Goal: Task Accomplishment & Management: Use online tool/utility

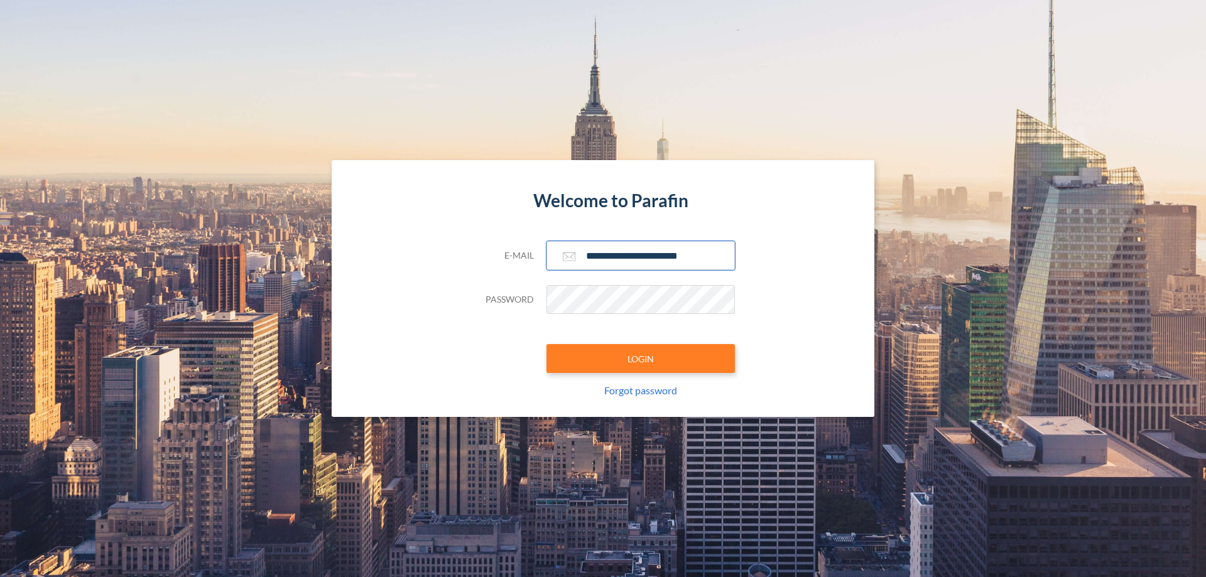
type input "**********"
click at [641, 359] on button "LOGIN" at bounding box center [640, 358] width 188 height 29
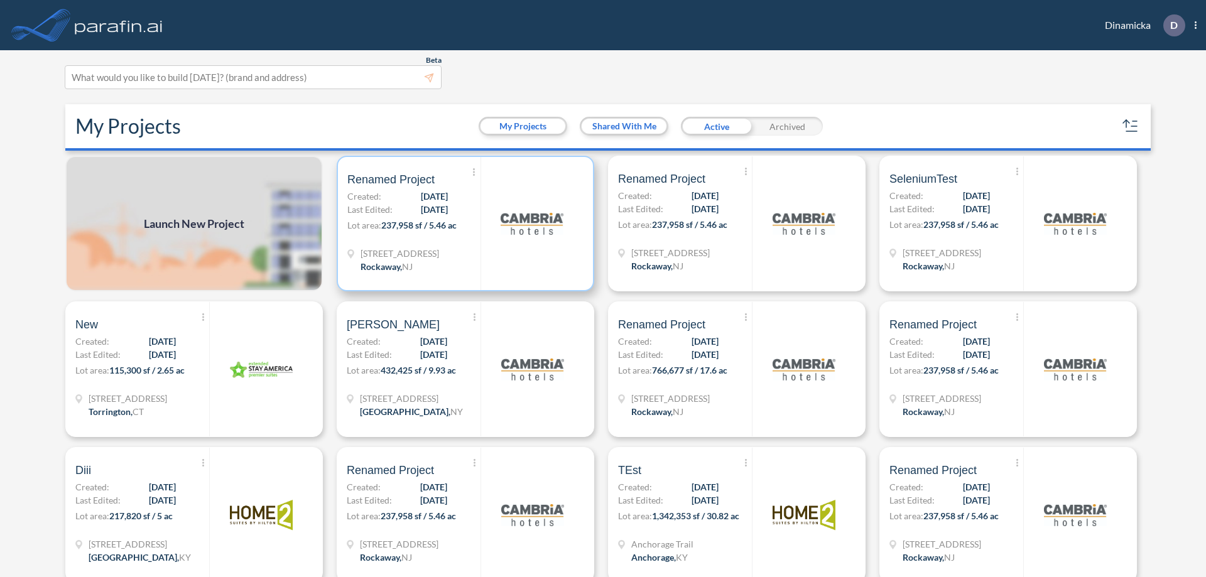
scroll to position [3, 0]
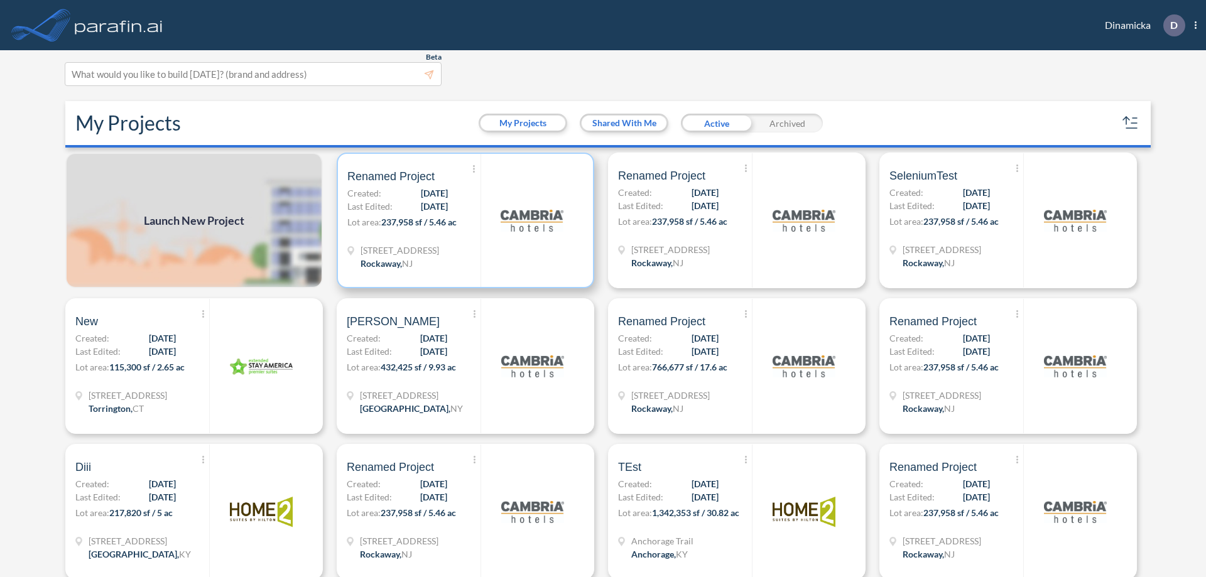
click at [463, 220] on p "Lot area: 237,958 sf / 5.46 ac" at bounding box center [413, 224] width 133 height 18
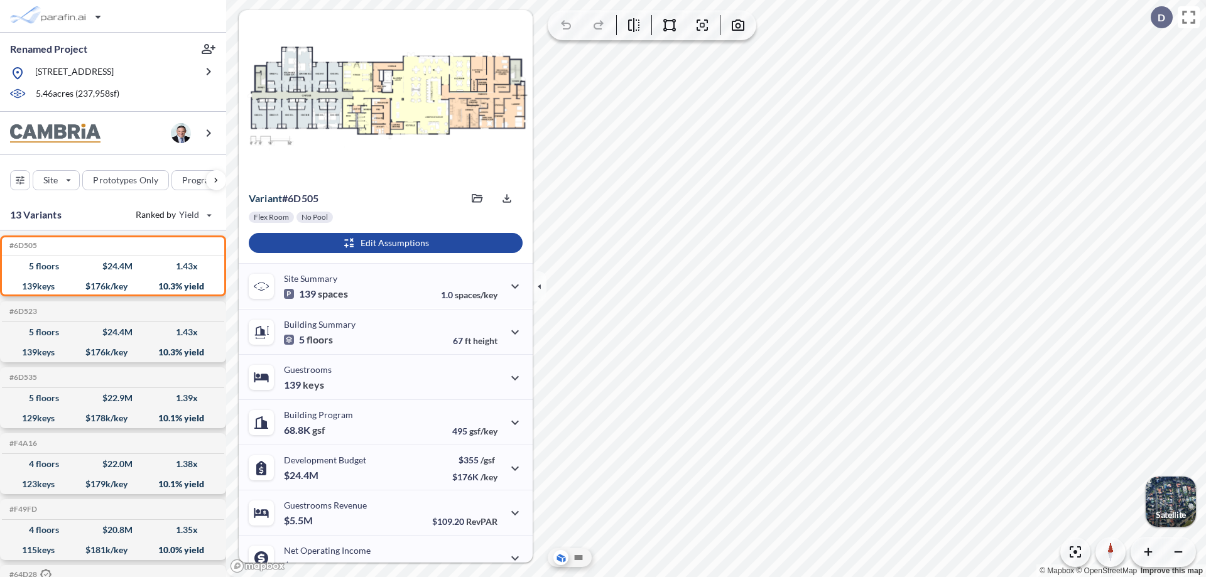
scroll to position [63, 0]
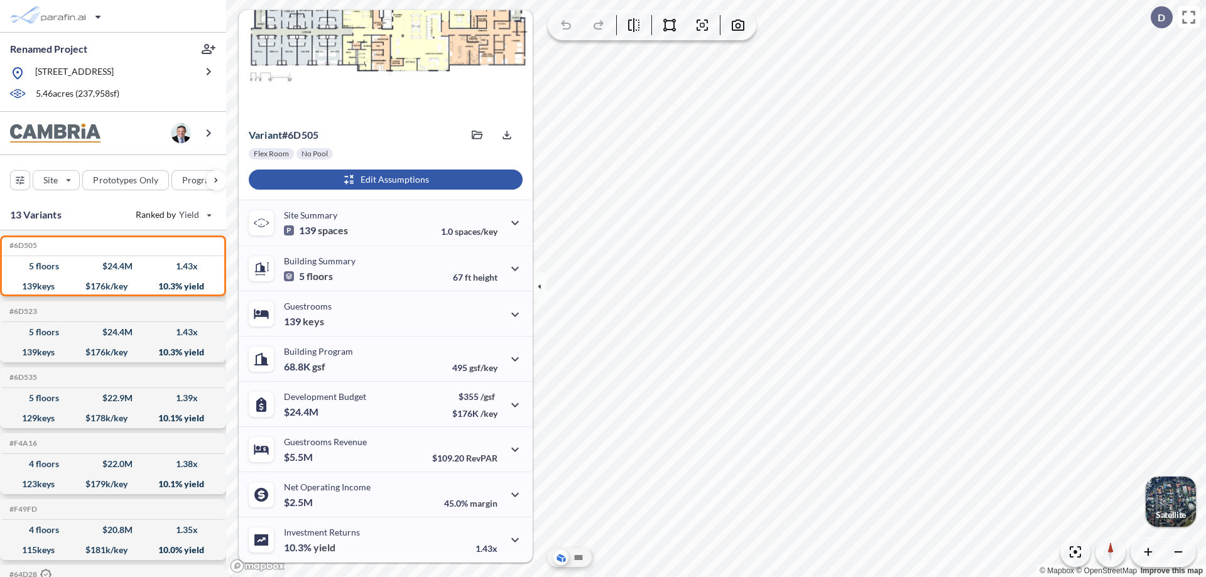
click at [384, 180] on div "button" at bounding box center [386, 180] width 274 height 20
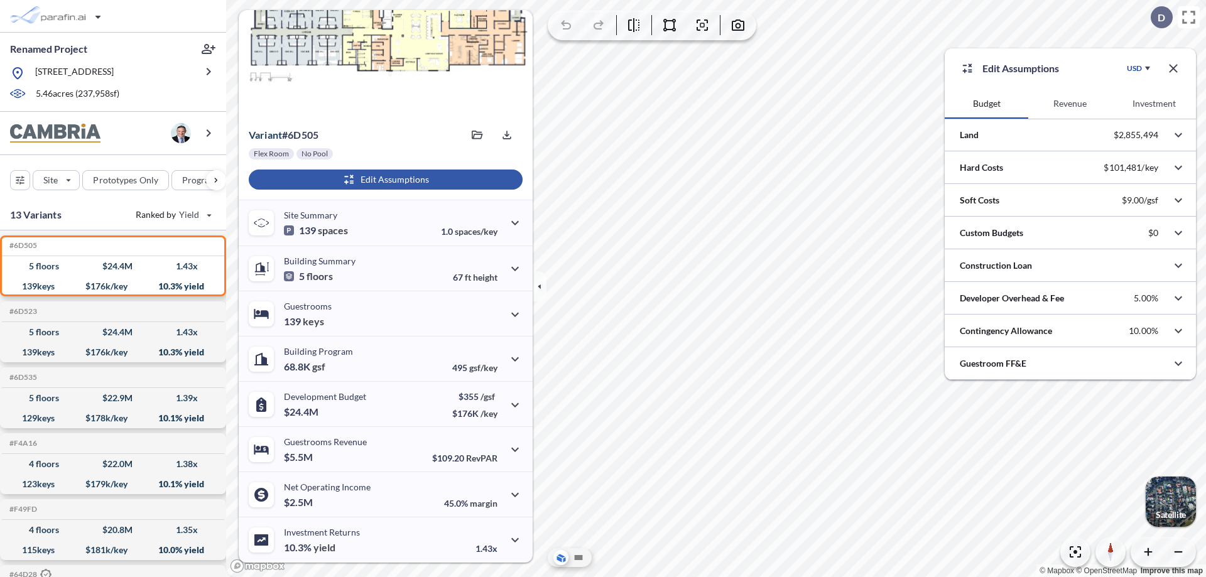
click at [1154, 104] on button "Investment" at bounding box center [1154, 104] width 84 height 30
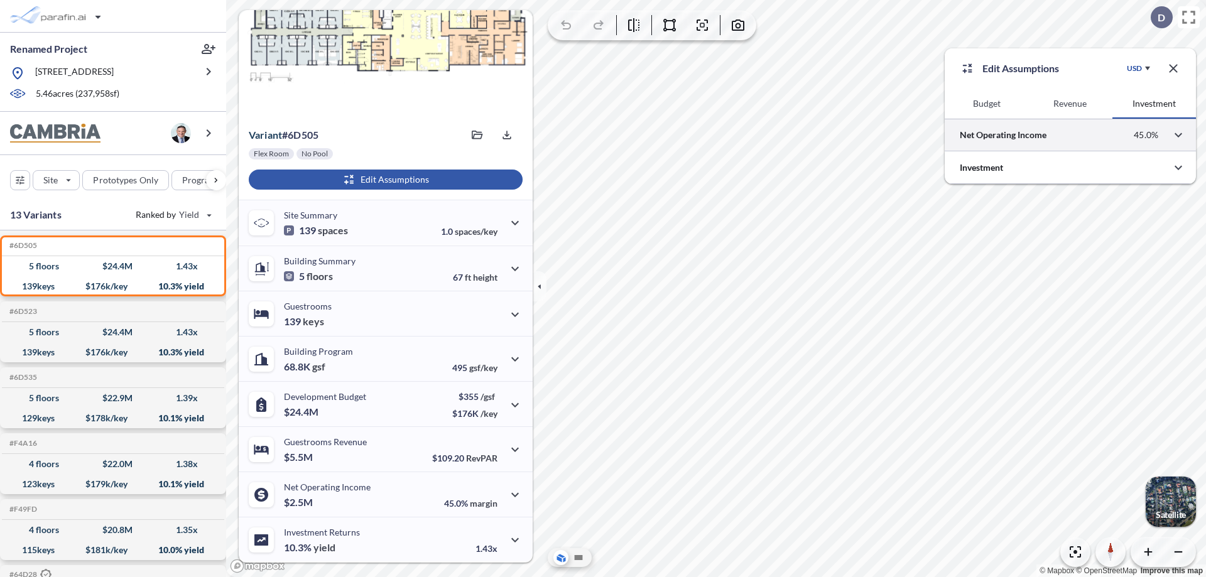
click at [1070, 135] on div at bounding box center [1070, 135] width 251 height 32
